Goal: Task Accomplishment & Management: Use online tool/utility

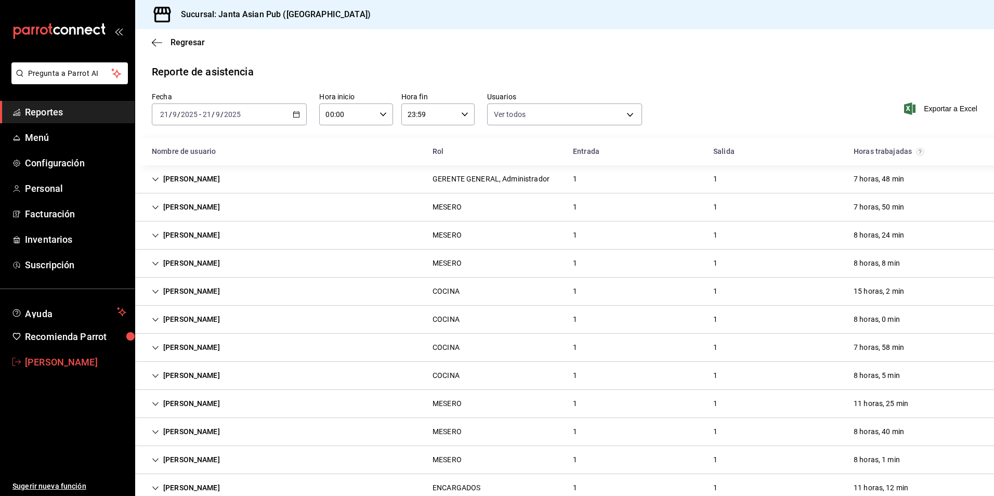
click at [97, 361] on span "[PERSON_NAME]" at bounding box center [75, 362] width 101 height 14
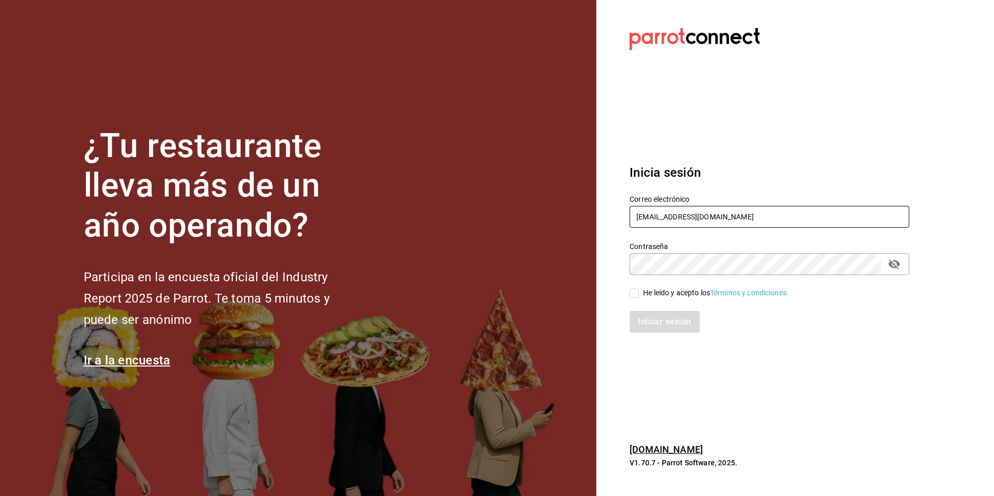
click at [730, 222] on input "[EMAIL_ADDRESS][DOMAIN_NAME]" at bounding box center [770, 217] width 280 height 22
type input "facturacion.amairany@gmail.com"
click at [665, 289] on div "He leído y acepto los Términos y condiciones." at bounding box center [716, 293] width 146 height 11
drag, startPoint x: 665, startPoint y: 289, endPoint x: 653, endPoint y: 293, distance: 12.2
click at [644, 288] on div "He leído y acepto los Términos y condiciones." at bounding box center [763, 287] width 292 height 24
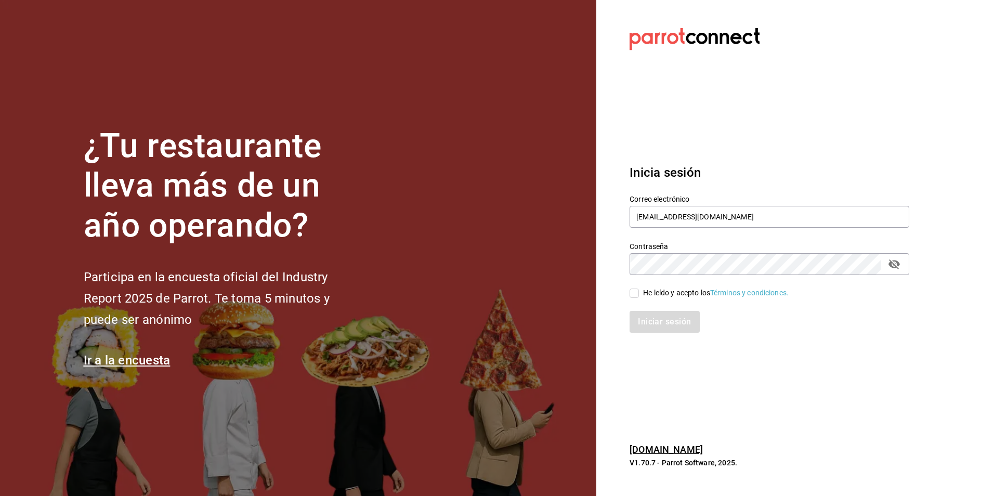
click at [654, 294] on div "He leído y acepto los Términos y condiciones." at bounding box center [716, 293] width 146 height 11
click at [639, 294] on input "He leído y acepto los Términos y condiciones." at bounding box center [634, 293] width 9 height 9
checkbox input "true"
drag, startPoint x: 661, startPoint y: 317, endPoint x: 668, endPoint y: 315, distance: 6.6
click at [662, 317] on button "Iniciar sesión" at bounding box center [665, 322] width 71 height 22
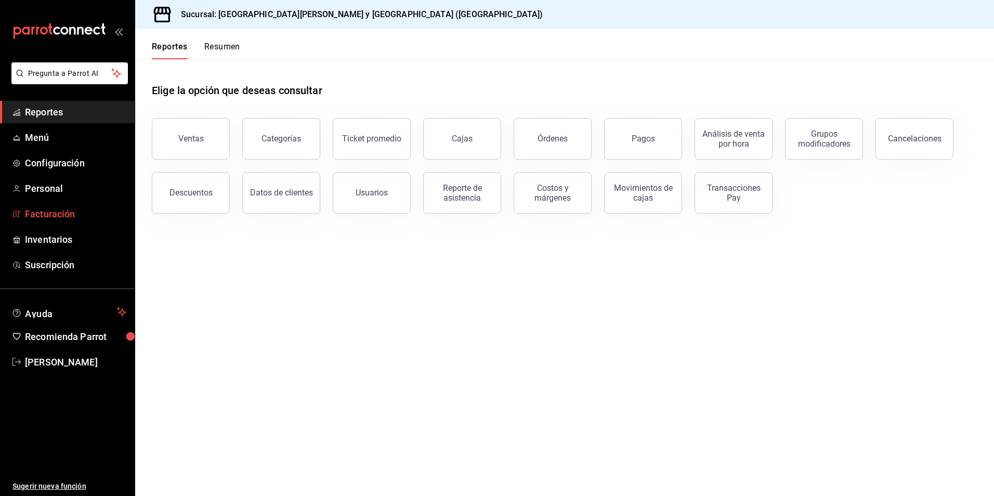
click at [62, 206] on link "Facturación" at bounding box center [67, 214] width 135 height 22
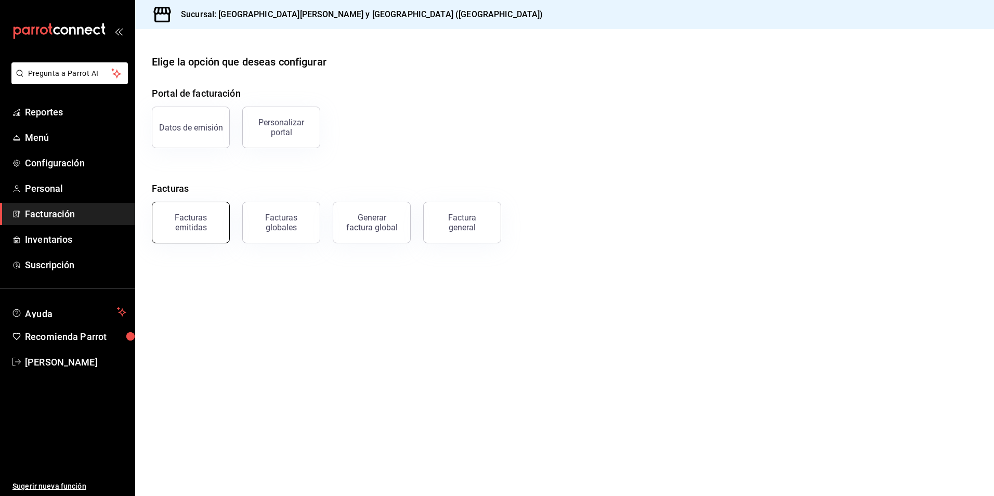
click at [190, 211] on button "Facturas emitidas" at bounding box center [191, 223] width 78 height 42
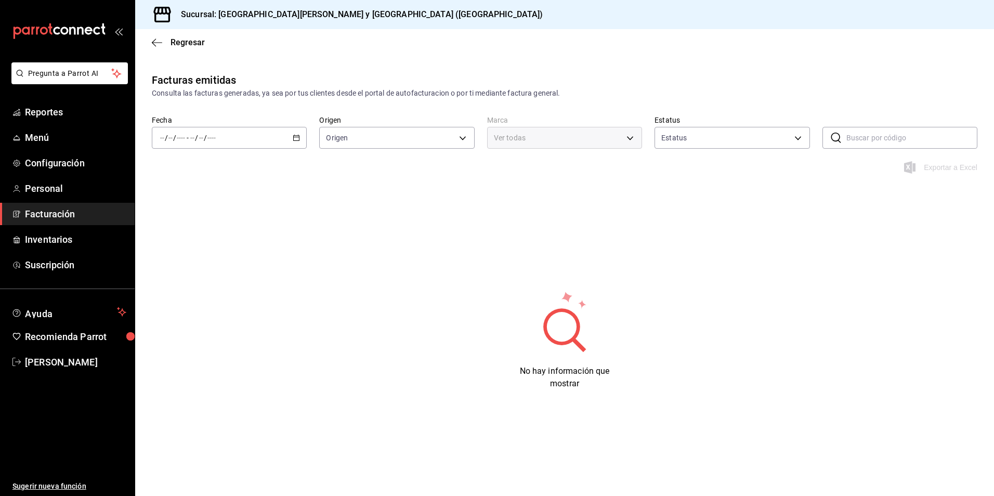
type input "ORDER_INVOICE,GENERAL_INVOICE"
type input "ACTIVE,PENDING_CANCELLATION,CANCELLED,PRE_CANCELLED"
type input "25a66a84-3cbd-47c8-a2ad-d995281776a4"
click at [267, 134] on div "/ / - / /" at bounding box center [229, 138] width 155 height 22
click at [202, 225] on li "Semana actual" at bounding box center [200, 215] width 97 height 23
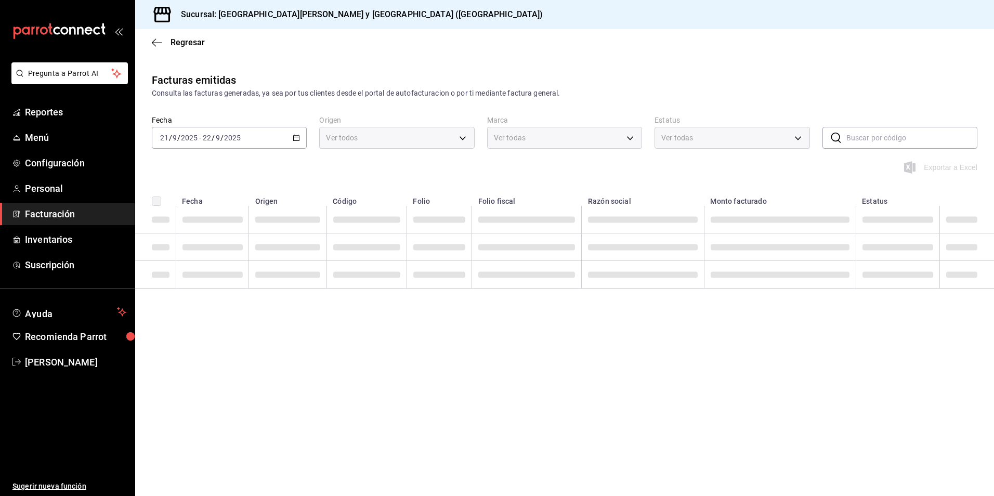
click at [269, 124] on div "Fecha 2025-09-21 21 / 9 / 2025 - 2025-09-22 22 / 9 / 2025" at bounding box center [229, 131] width 155 height 33
click at [265, 135] on div "2025-09-21 21 / 9 / 2025 - 2025-09-22 22 / 9 / 2025" at bounding box center [229, 138] width 155 height 22
click at [213, 243] on span "Mes actual" at bounding box center [201, 239] width 81 height 11
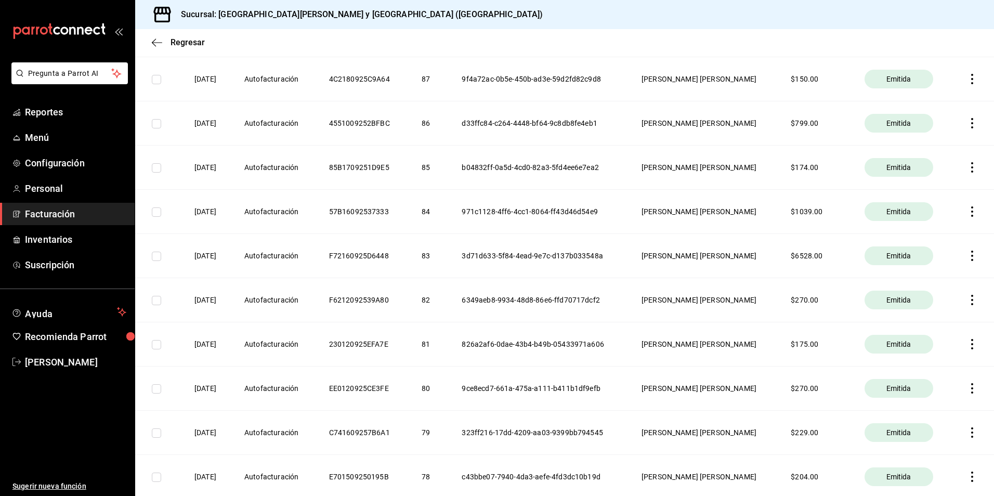
scroll to position [832, 0]
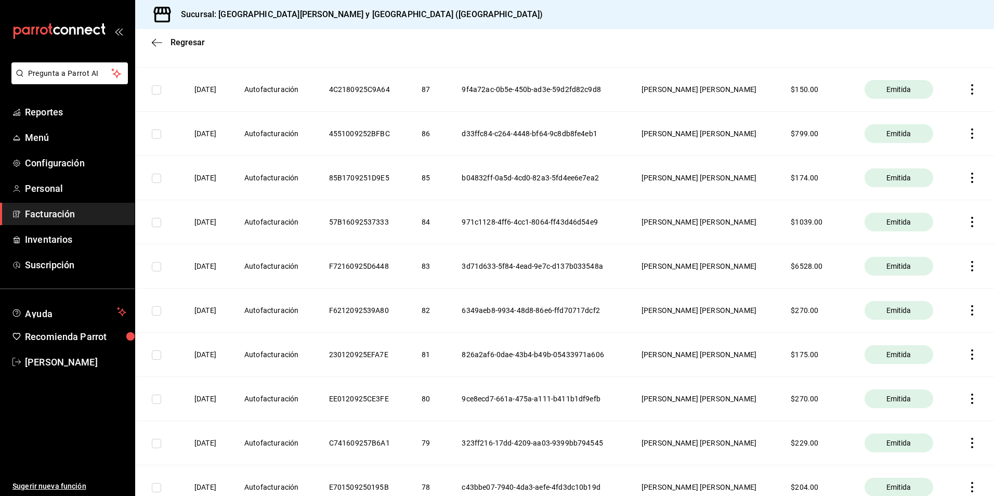
click at [969, 268] on icon "button" at bounding box center [972, 266] width 10 height 10
click at [810, 270] on div at bounding box center [497, 248] width 994 height 496
drag, startPoint x: 798, startPoint y: 269, endPoint x: 823, endPoint y: 267, distance: 25.0
click at [823, 267] on th "$ 6528.00" at bounding box center [815, 266] width 73 height 44
click at [901, 264] on span "Emitida" at bounding box center [899, 266] width 33 height 10
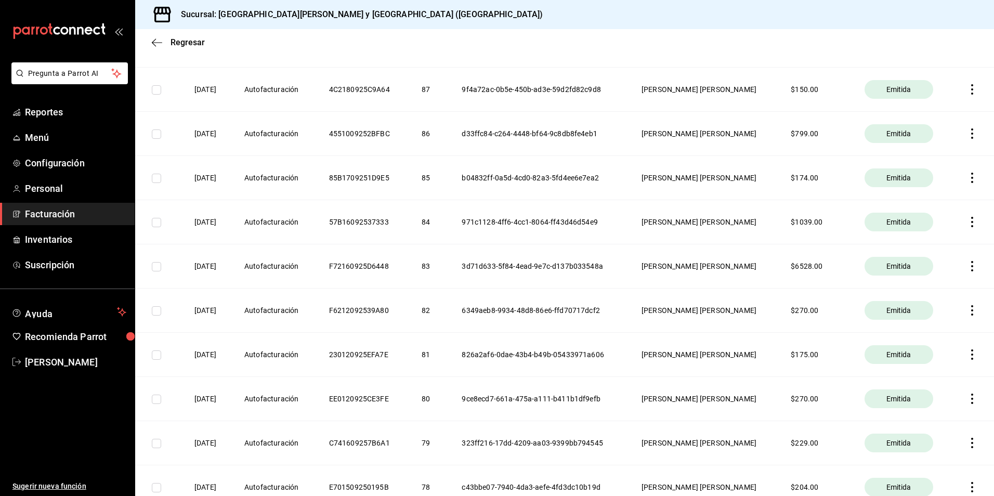
click at [903, 263] on span "Emitida" at bounding box center [899, 266] width 33 height 10
click at [968, 266] on icon "button" at bounding box center [972, 266] width 10 height 10
click at [930, 294] on div "Cancelar factura" at bounding box center [918, 293] width 54 height 8
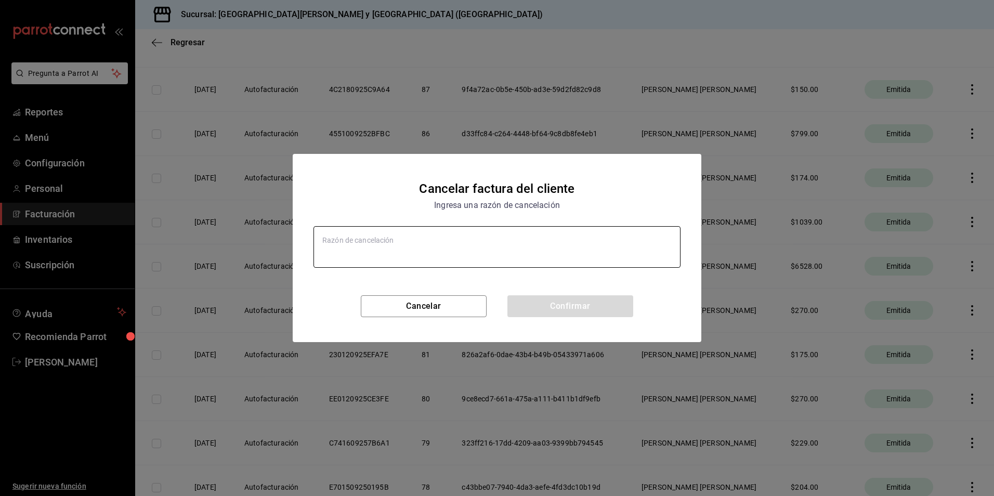
click at [344, 243] on textarea at bounding box center [497, 247] width 367 height 42
click at [446, 245] on textarea at bounding box center [497, 247] width 367 height 42
click at [429, 305] on button "Cancelar" at bounding box center [424, 306] width 126 height 22
type textarea "x"
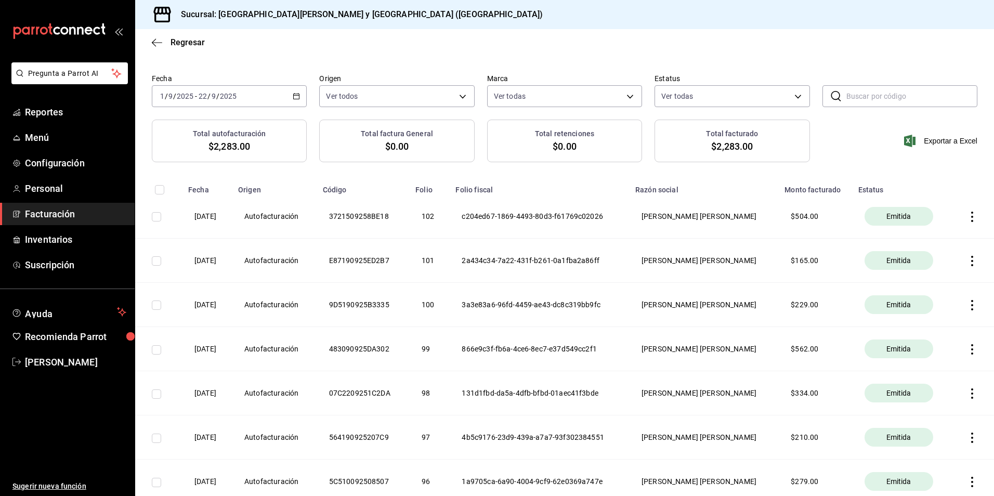
scroll to position [0, 0]
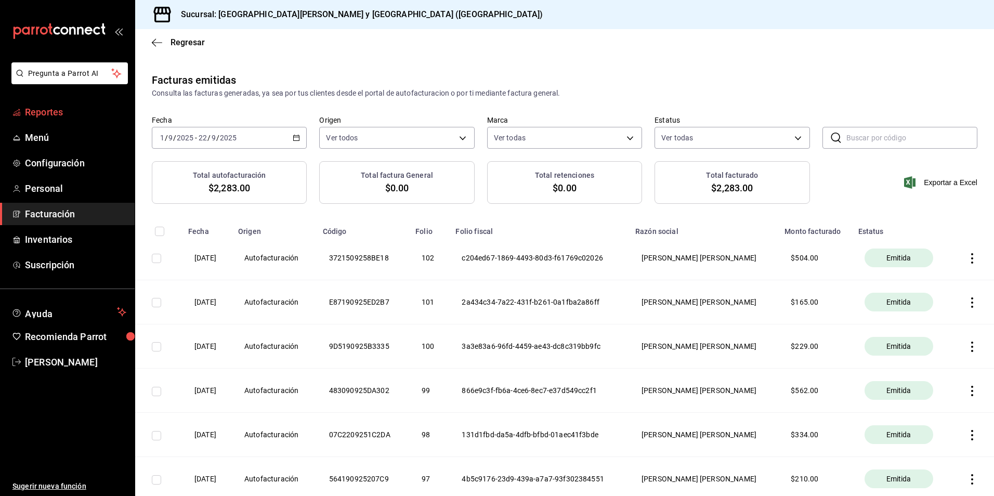
click at [50, 118] on span "Reportes" at bounding box center [75, 112] width 101 height 14
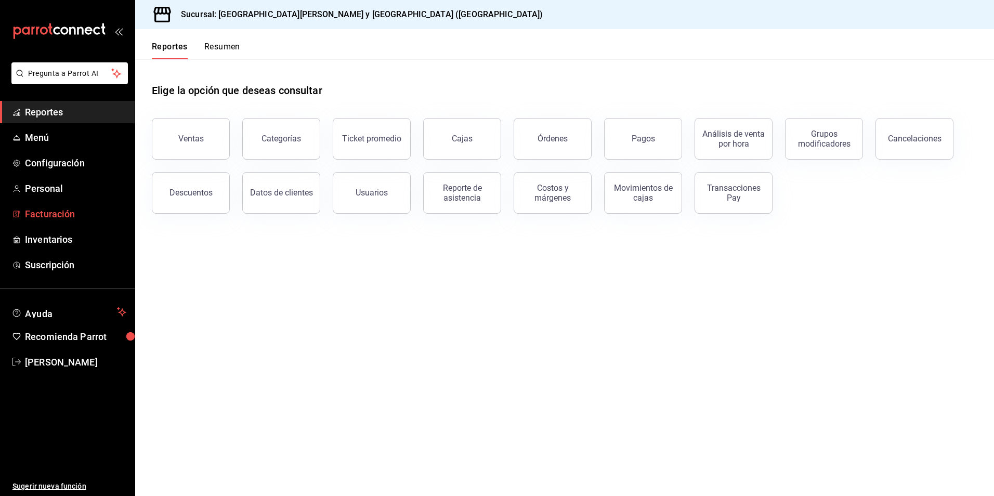
click at [63, 216] on span "Facturación" at bounding box center [75, 214] width 101 height 14
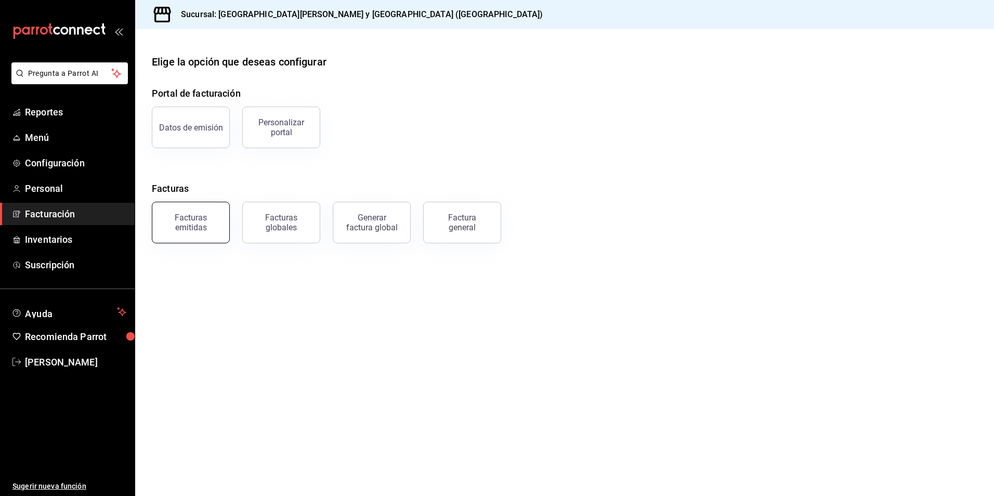
click at [191, 229] on div "Facturas emitidas" at bounding box center [191, 223] width 64 height 20
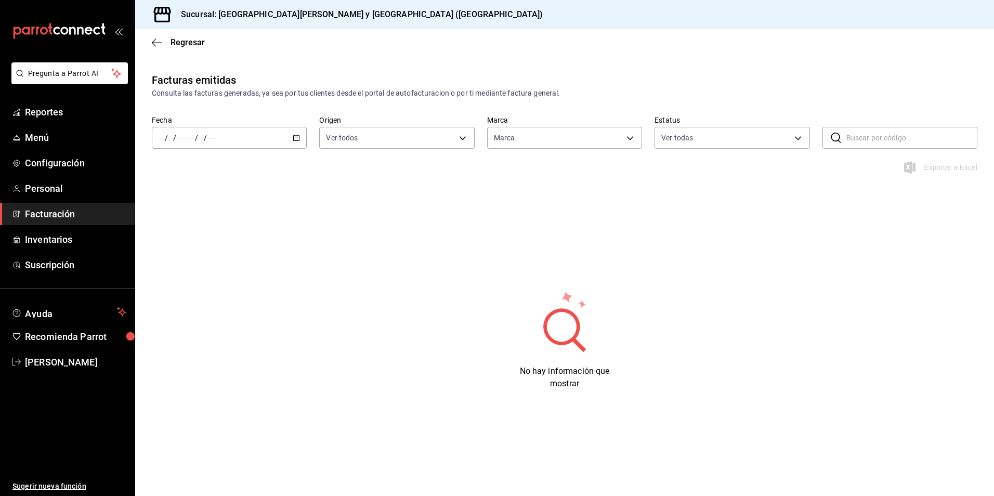
type input "25a66a84-3cbd-47c8-a2ad-d995281776a4"
click at [234, 128] on div "/ / - / /" at bounding box center [229, 138] width 155 height 22
click at [195, 235] on span "Mes actual" at bounding box center [201, 239] width 81 height 11
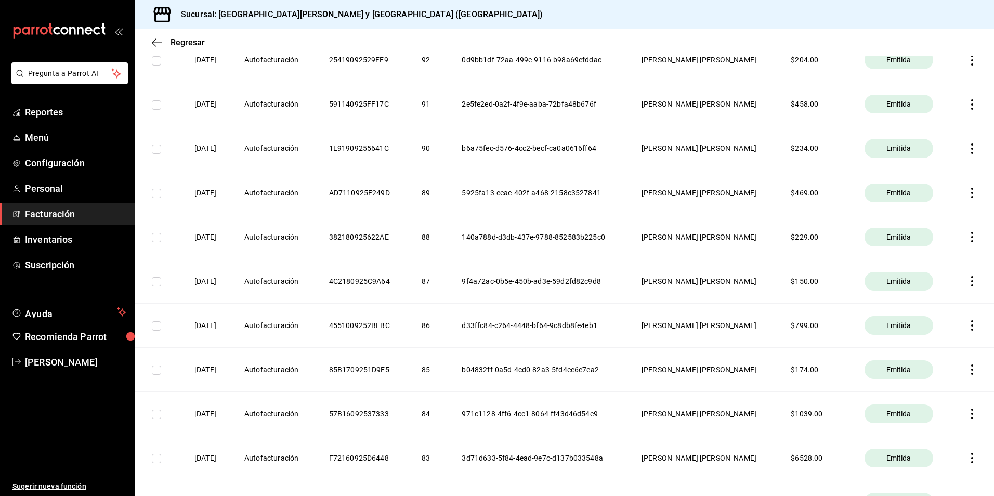
scroll to position [676, 0]
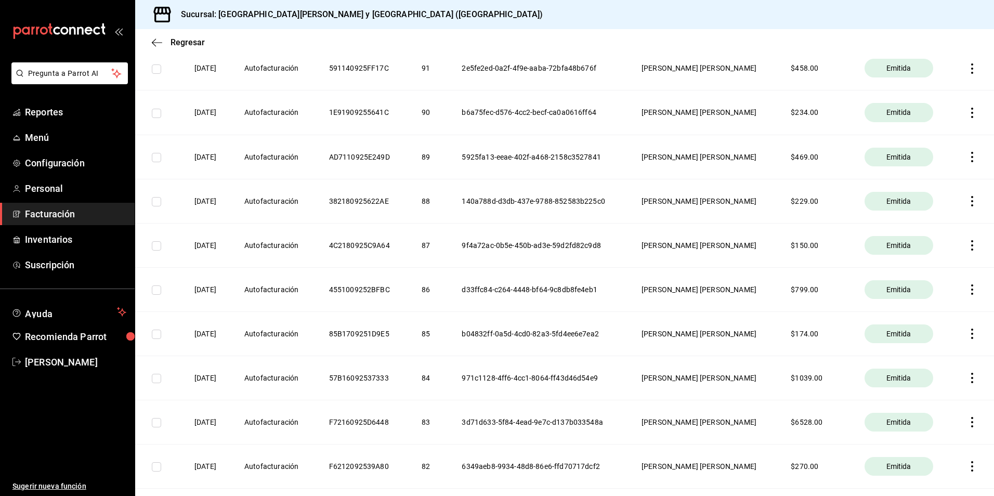
click at [967, 421] on icon "button" at bounding box center [972, 422] width 10 height 10
click at [158, 46] on div at bounding box center [497, 248] width 994 height 496
click at [108, 356] on span "[PERSON_NAME]" at bounding box center [75, 362] width 101 height 14
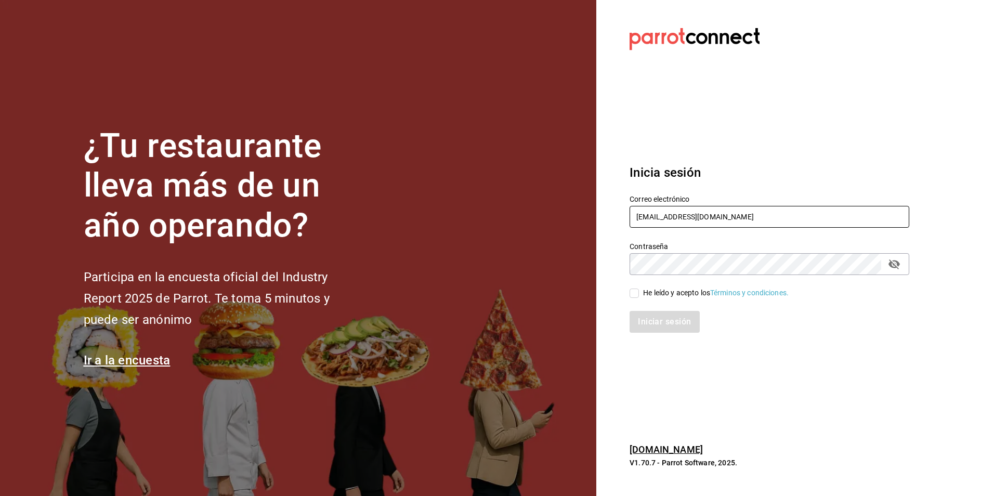
click at [705, 214] on input "facturacion.amairany@gmail.com" at bounding box center [770, 217] width 280 height 22
type input "nominassushizone@gmail.com"
click at [633, 295] on input "He leído y acepto los Términos y condiciones." at bounding box center [634, 293] width 9 height 9
checkbox input "true"
click at [654, 321] on button "Iniciar sesión" at bounding box center [665, 322] width 71 height 22
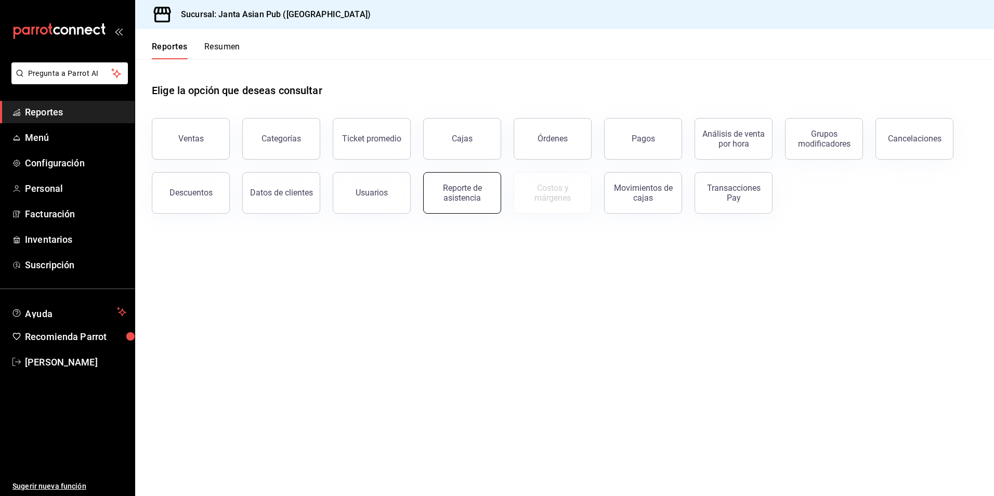
click at [451, 209] on button "Reporte de asistencia" at bounding box center [462, 193] width 78 height 42
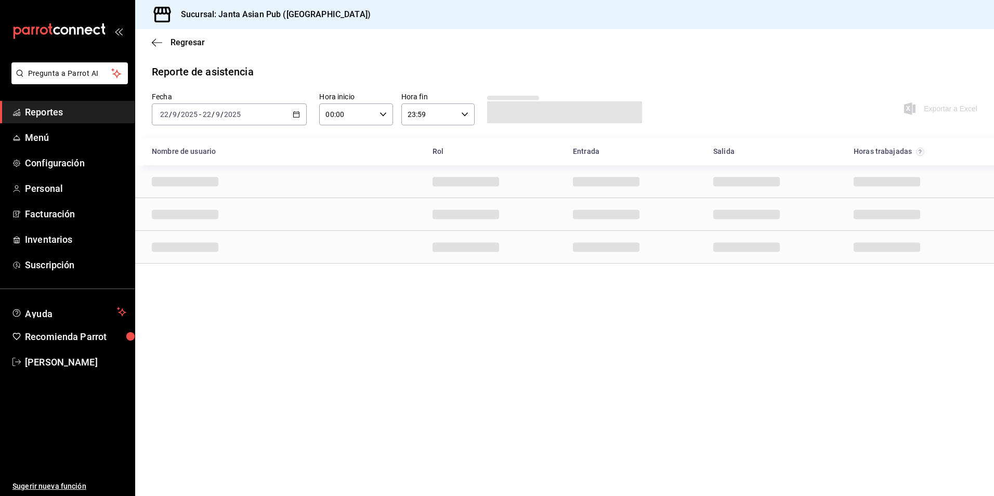
click at [289, 117] on div "[DATE] [DATE] - [DATE] [DATE]" at bounding box center [229, 114] width 155 height 22
click at [203, 165] on span "Ayer" at bounding box center [201, 169] width 81 height 11
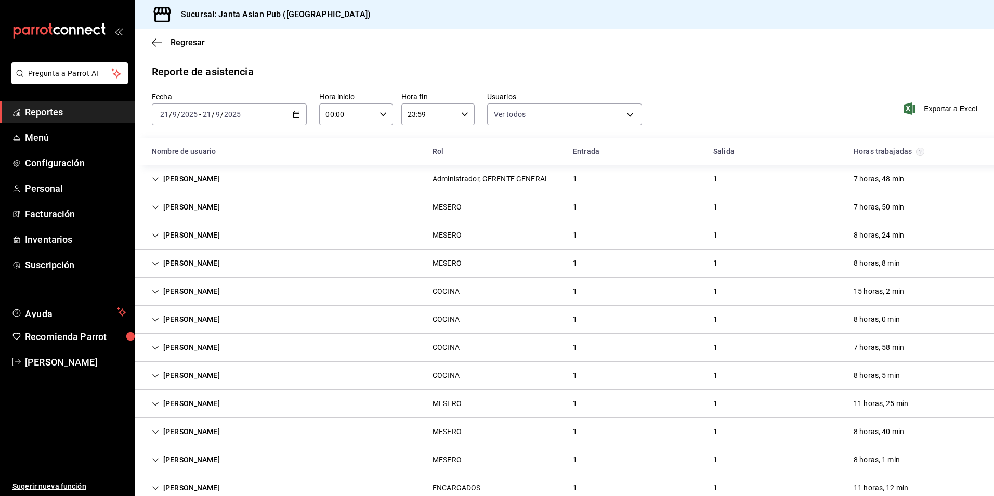
click at [228, 284] on div "[PERSON_NAME]" at bounding box center [186, 291] width 85 height 19
